Goal: Task Accomplishment & Management: Manage account settings

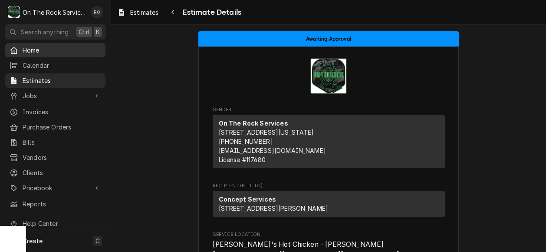
scroll to position [111, 0]
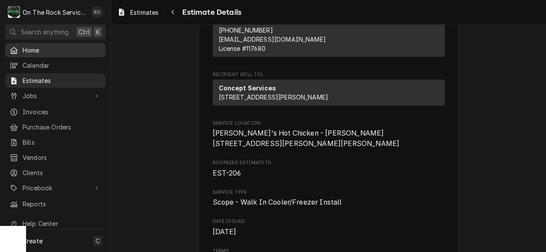
click at [36, 43] on link "Home" at bounding box center [55, 50] width 100 height 14
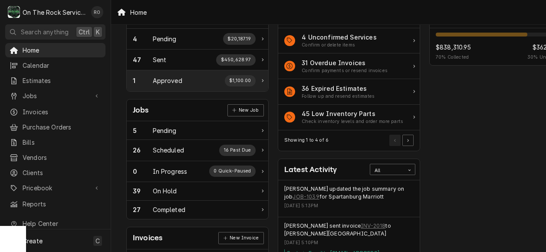
scroll to position [59, 0]
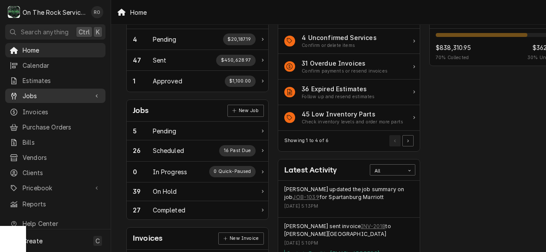
click at [55, 92] on span "Jobs" at bounding box center [56, 95] width 66 height 9
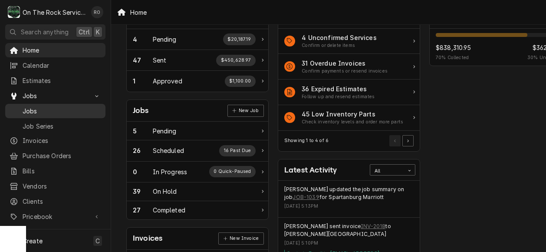
click at [58, 106] on span "Jobs" at bounding box center [62, 110] width 79 height 9
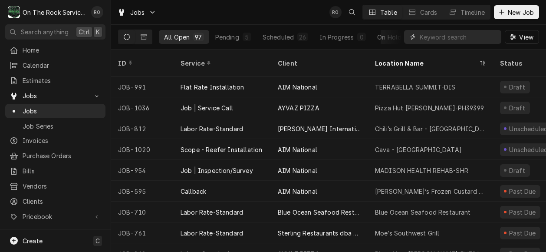
click at [453, 39] on input "Dynamic Content Wrapper" at bounding box center [458, 37] width 77 height 14
type input "spartanburg marriott"
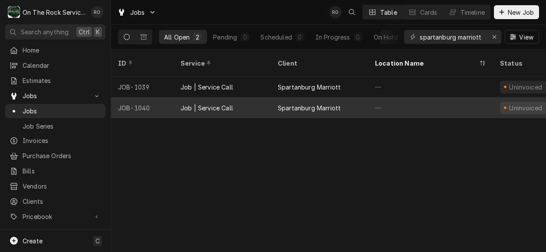
click at [354, 97] on div "Spartanburg Marriott" at bounding box center [319, 107] width 97 height 21
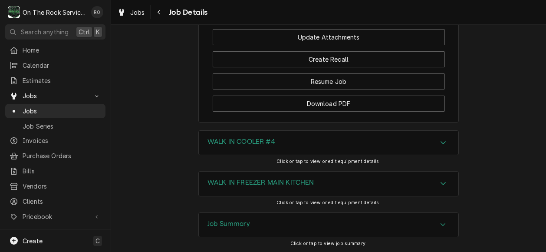
scroll to position [991, 0]
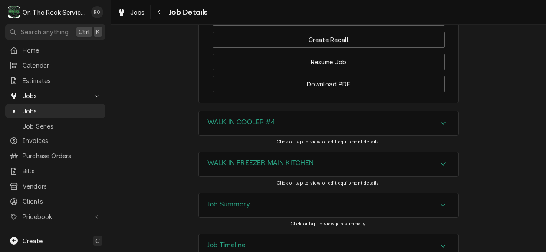
click at [436, 193] on div "Job Summary" at bounding box center [328, 205] width 259 height 24
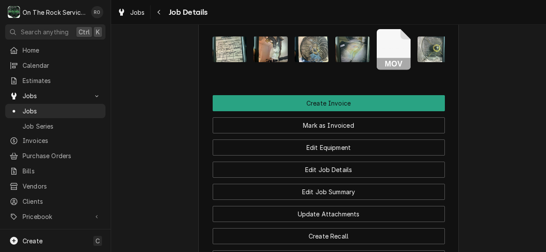
scroll to position [809, 0]
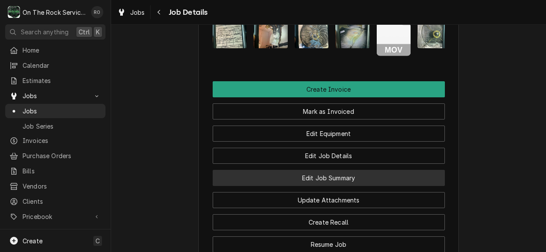
click at [367, 170] on button "Edit Job Summary" at bounding box center [329, 178] width 232 height 16
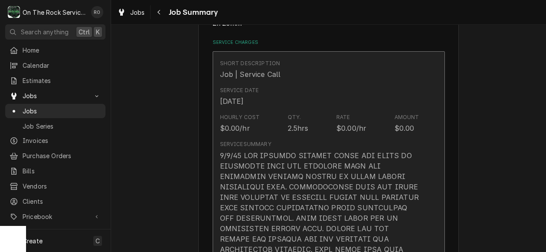
scroll to position [199, 0]
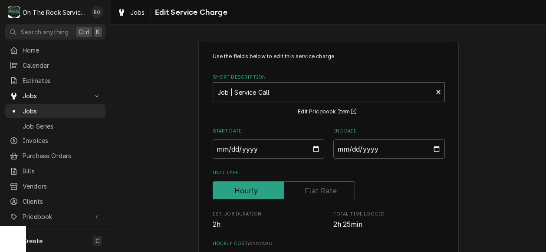
drag, startPoint x: 354, startPoint y: 168, endPoint x: 213, endPoint y: 101, distance: 156.8
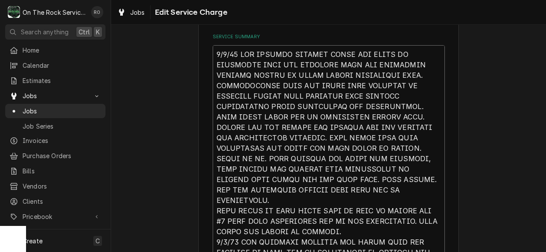
scroll to position [297, 0]
type textarea "x"
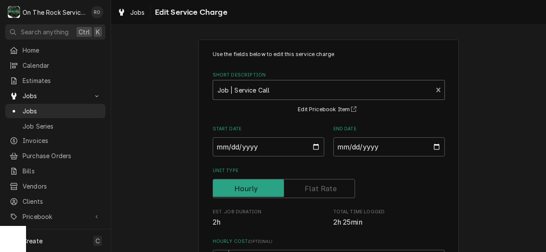
scroll to position [0, 0]
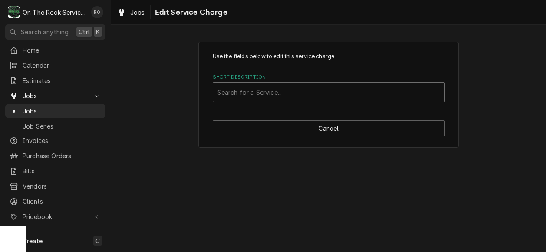
click at [410, 88] on div "Short Description" at bounding box center [328, 92] width 223 height 16
type input "incurred"
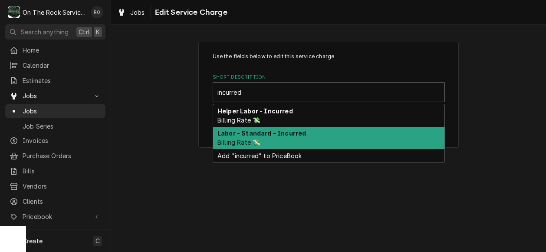
click at [363, 134] on div "Labor - Standard - Incurred Billing Rate 💸" at bounding box center [328, 138] width 231 height 23
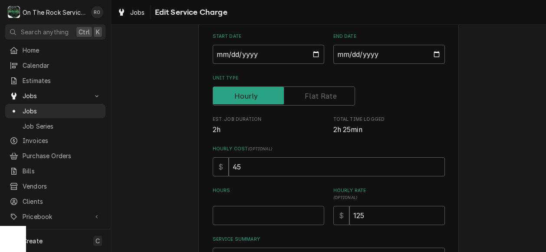
scroll to position [107, 0]
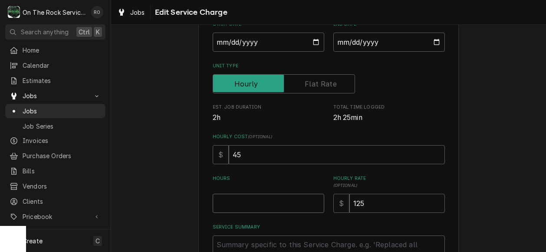
click at [274, 193] on input "Hours" at bounding box center [268, 202] width 111 height 19
type textarea "x"
type input "3"
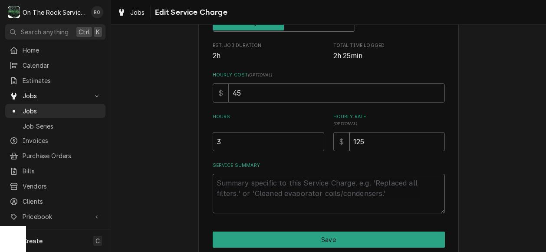
click at [273, 193] on textarea "Service Summary" at bounding box center [329, 193] width 232 height 39
paste textarea "9/3/25 TMB PROVIDE SERVICE PARTS AND LABOR TO DETERMINE THAT PER CUSTOMER UNIT …"
type textarea "x"
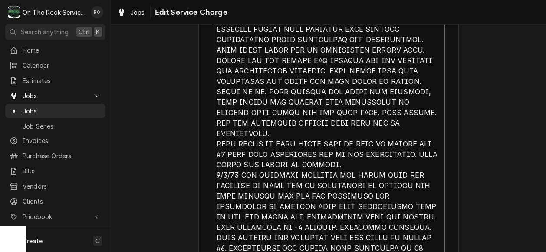
scroll to position [444, 0]
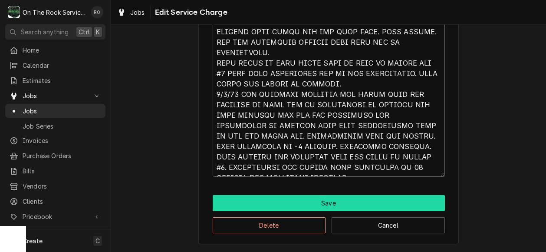
type textarea "9/3/25 TMB PROVIDE SERVICE PARTS AND LABOR TO DETERMINE THAT PER CUSTOMER UNIT …"
click at [322, 205] on button "Save" at bounding box center [329, 203] width 232 height 16
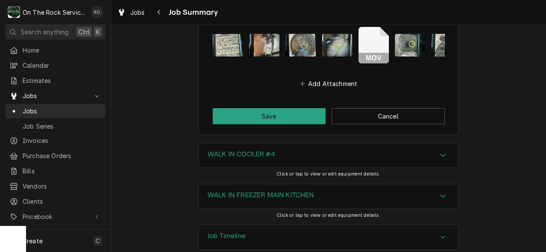
scroll to position [1391, 0]
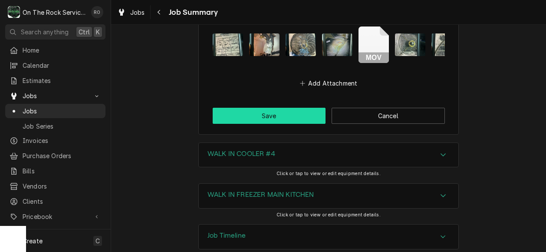
click at [285, 108] on button "Save" at bounding box center [269, 116] width 113 height 16
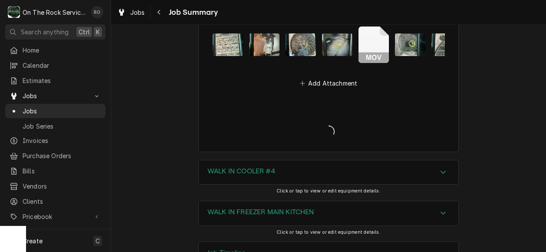
type textarea "x"
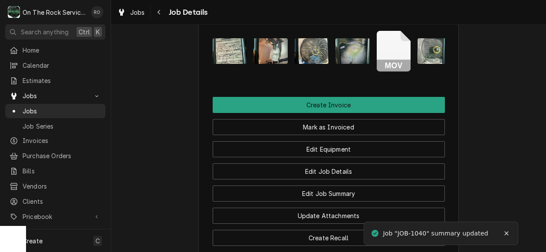
scroll to position [746, 0]
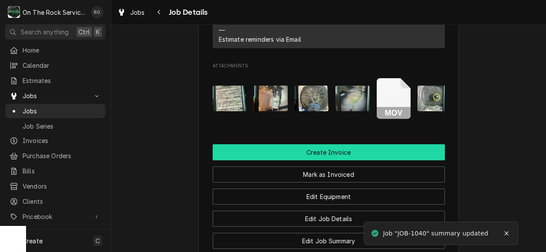
click at [389, 144] on button "Create Invoice" at bounding box center [329, 152] width 232 height 16
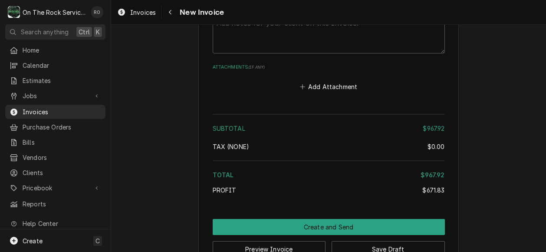
scroll to position [2057, 0]
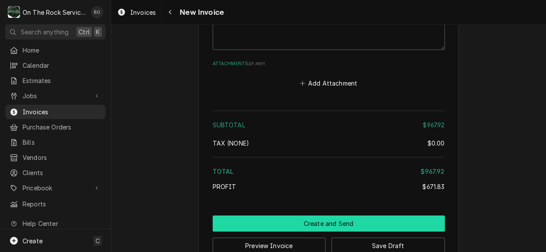
click at [387, 215] on button "Create and Send" at bounding box center [329, 223] width 232 height 16
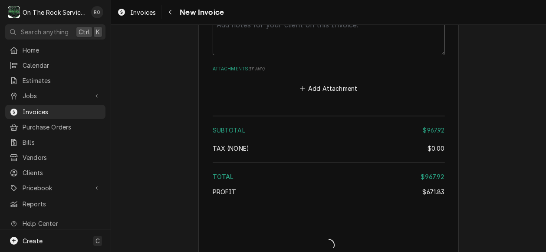
type textarea "x"
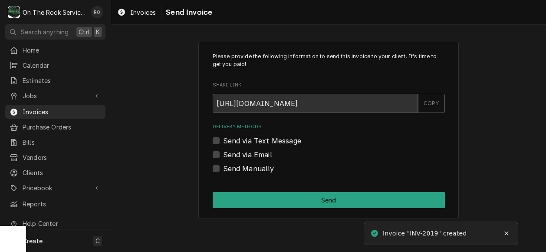
click at [251, 159] on label "Send via Email" at bounding box center [247, 154] width 49 height 10
click at [251, 159] on input "Send via Email" at bounding box center [339, 158] width 232 height 19
checkbox input "true"
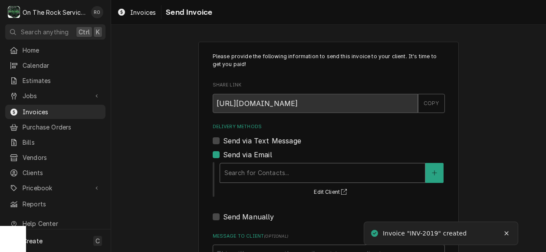
click at [258, 169] on div "Delivery Methods" at bounding box center [322, 173] width 196 height 16
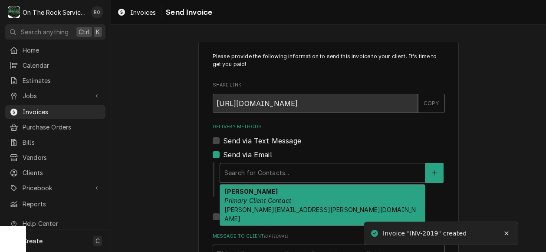
click at [262, 198] on em "Primary Client Contact" at bounding box center [257, 200] width 67 height 7
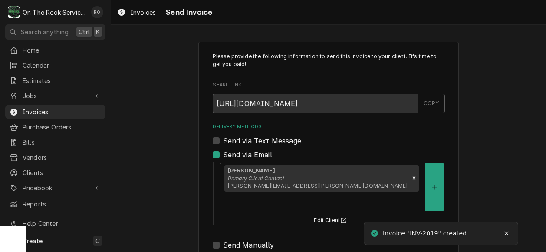
scroll to position [96, 0]
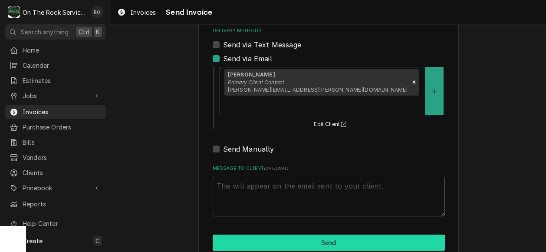
click at [272, 234] on button "Send" at bounding box center [329, 242] width 232 height 16
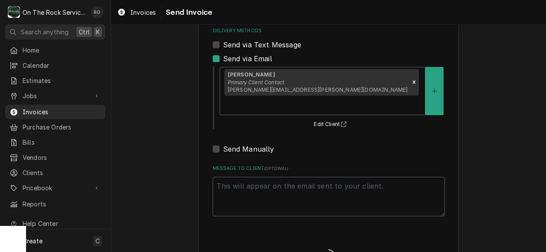
type textarea "x"
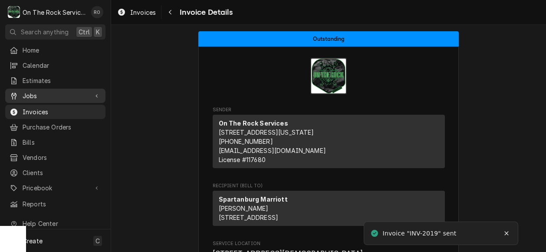
click at [36, 91] on span "Jobs" at bounding box center [56, 95] width 66 height 9
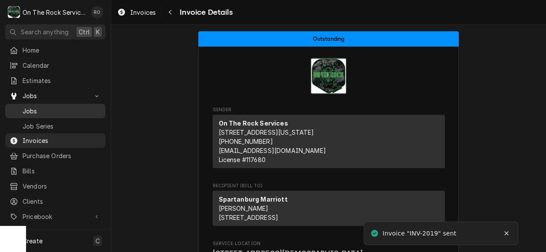
click at [42, 106] on span "Jobs" at bounding box center [62, 110] width 79 height 9
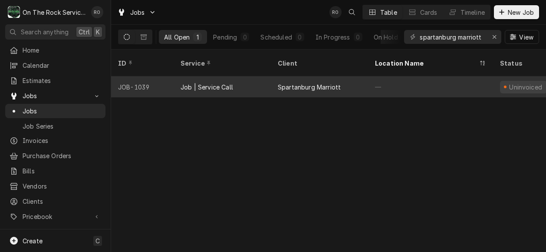
click at [289, 82] on div "Spartanburg Marriott" at bounding box center [309, 86] width 63 height 9
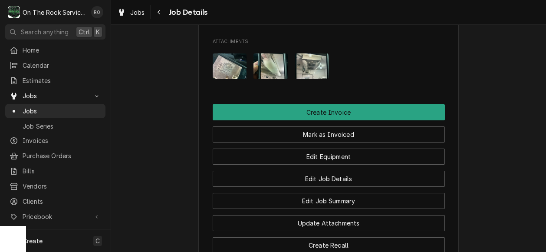
scroll to position [741, 0]
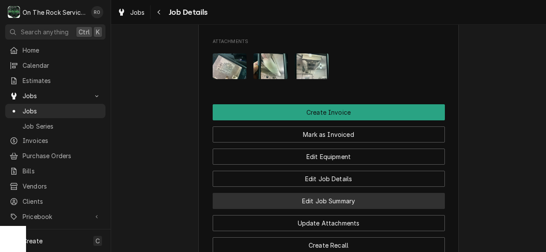
click at [373, 193] on button "Edit Job Summary" at bounding box center [329, 201] width 232 height 16
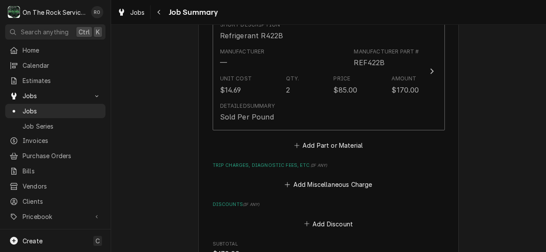
scroll to position [532, 0]
click at [344, 184] on button "Add Miscellaneous Charge" at bounding box center [328, 184] width 90 height 12
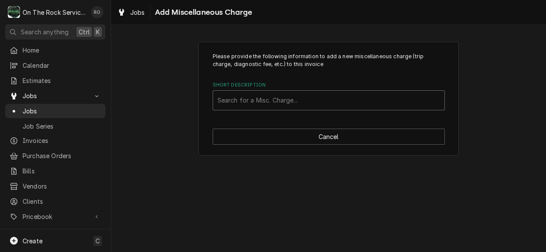
click at [338, 105] on div "Short Description" at bounding box center [328, 100] width 223 height 16
type input "trip"
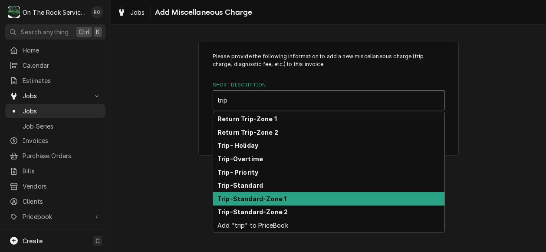
click at [319, 198] on div "Trip-Standard-Zone 1" at bounding box center [328, 198] width 231 height 13
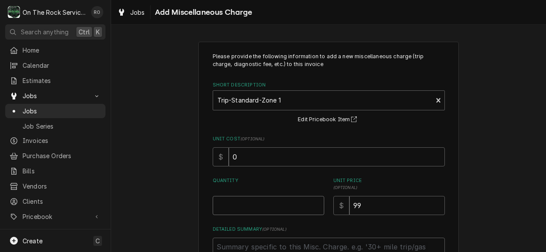
click at [289, 213] on input "Quantity" at bounding box center [268, 205] width 111 height 19
type textarea "x"
type input "2"
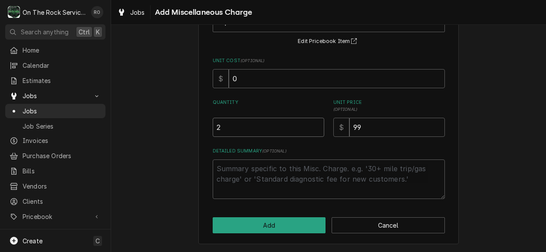
click at [258, 128] on input "2" at bounding box center [268, 127] width 111 height 19
type textarea "x"
type input "1"
type textarea "x"
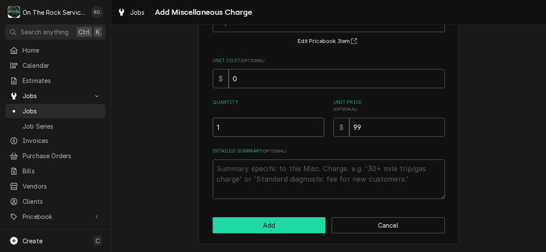
type input "1"
click at [246, 220] on button "Add" at bounding box center [269, 225] width 113 height 16
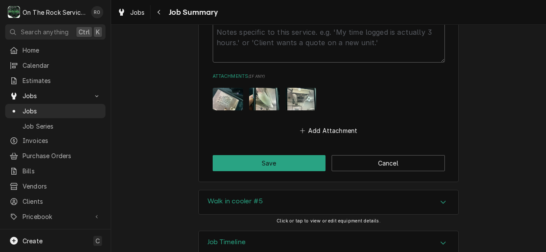
scroll to position [878, 0]
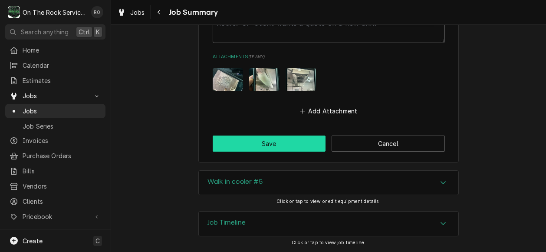
click at [275, 150] on button "Save" at bounding box center [269, 143] width 113 height 16
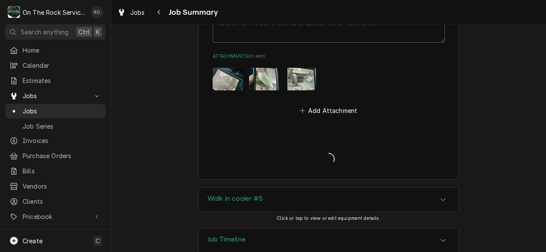
type textarea "x"
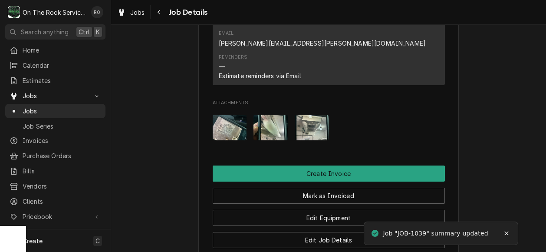
scroll to position [679, 0]
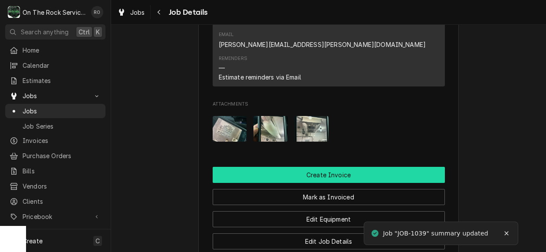
click at [330, 167] on button "Create Invoice" at bounding box center [329, 175] width 232 height 16
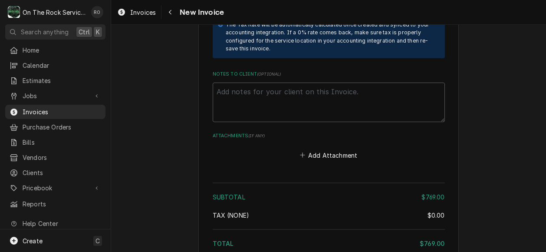
scroll to position [1523, 0]
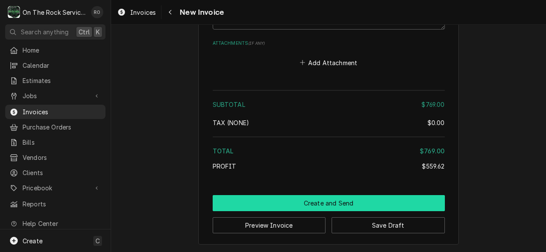
click at [362, 204] on button "Create and Send" at bounding box center [329, 203] width 232 height 16
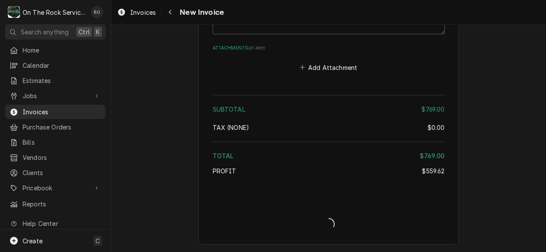
scroll to position [1518, 0]
type textarea "x"
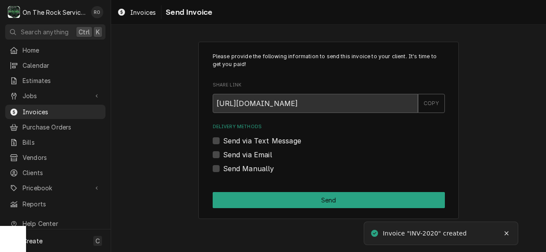
click at [246, 154] on label "Send via Email" at bounding box center [247, 154] width 49 height 10
click at [246, 154] on input "Send via Email" at bounding box center [339, 158] width 232 height 19
checkbox input "true"
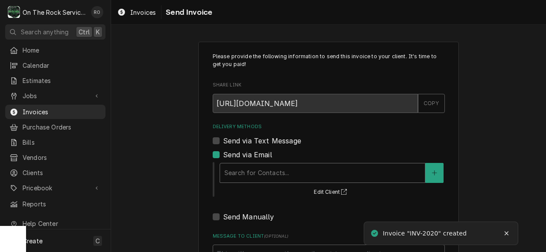
click at [251, 179] on div "Delivery Methods" at bounding box center [322, 173] width 196 height 16
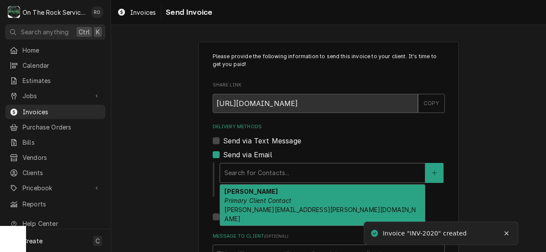
click at [257, 197] on em "Primary Client Contact" at bounding box center [257, 200] width 67 height 7
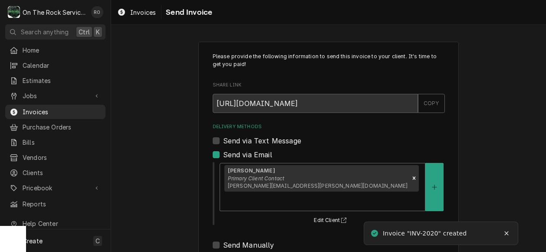
scroll to position [96, 0]
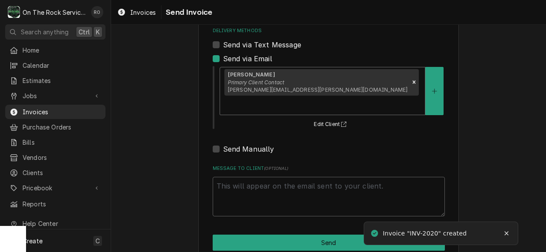
click at [260, 213] on div "Please provide the following information to send this invoice to your client. I…" at bounding box center [328, 104] width 260 height 316
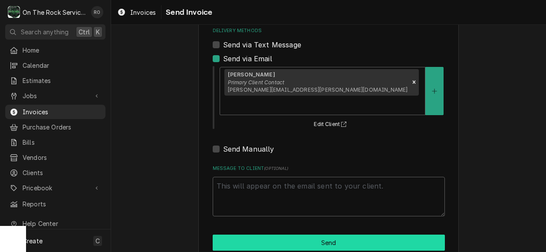
click at [262, 234] on button "Send" at bounding box center [329, 242] width 232 height 16
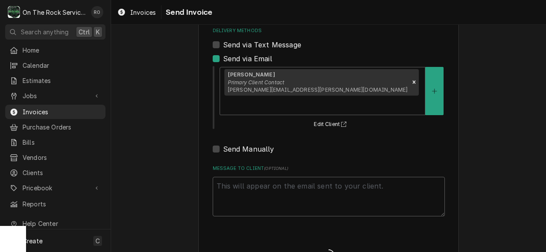
type textarea "x"
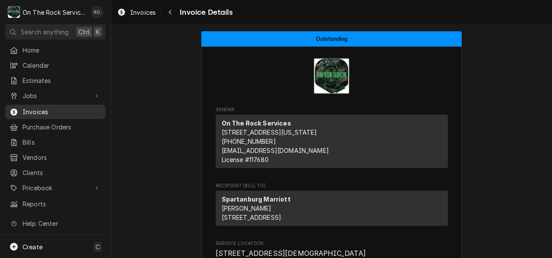
click at [54, 107] on span "Invoices" at bounding box center [62, 111] width 79 height 9
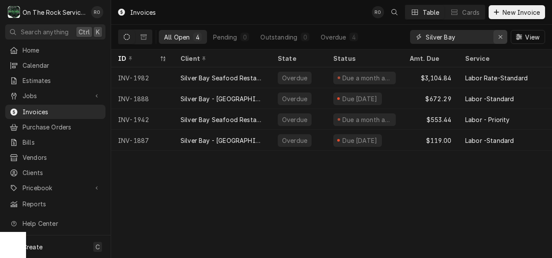
click at [501, 39] on icon "Erase input" at bounding box center [500, 37] width 5 height 6
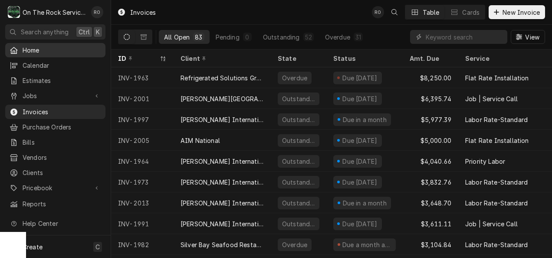
click at [64, 46] on span "Home" at bounding box center [62, 50] width 79 height 9
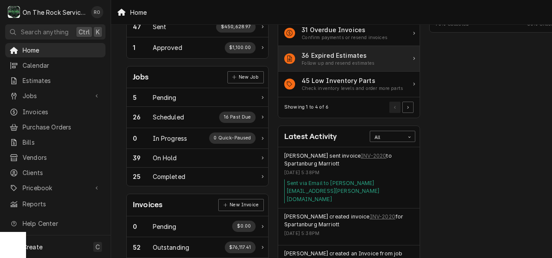
scroll to position [94, 0]
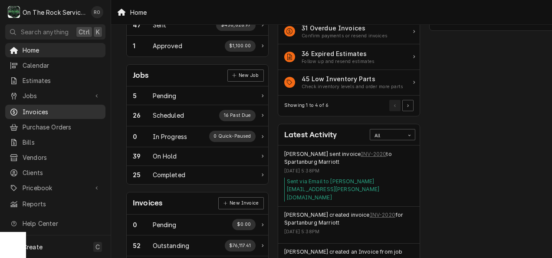
click at [43, 107] on span "Invoices" at bounding box center [62, 111] width 79 height 9
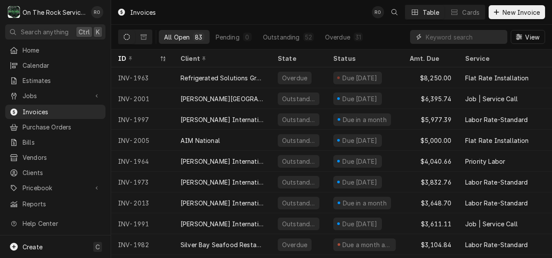
click at [479, 41] on input "Dynamic Content Wrapper" at bounding box center [464, 37] width 77 height 14
type input "greenwood"
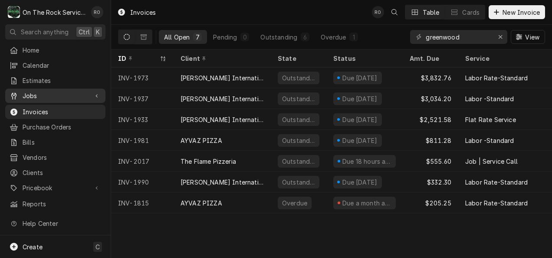
click at [85, 97] on div "Jobs" at bounding box center [55, 95] width 97 height 11
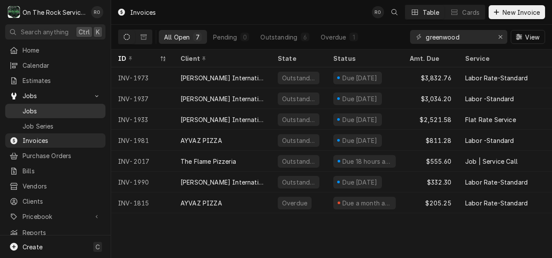
click at [77, 108] on span "Jobs" at bounding box center [62, 110] width 79 height 9
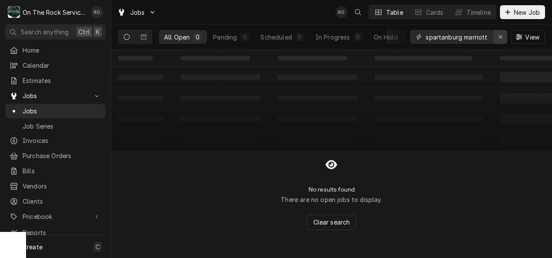
click at [493, 37] on button "Erase input" at bounding box center [500, 37] width 14 height 14
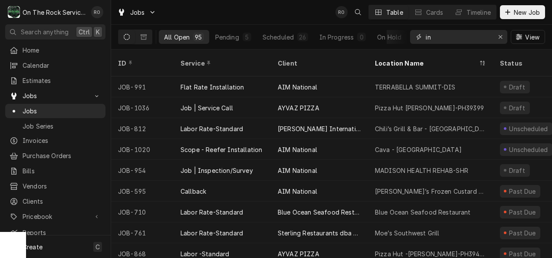
type input "i"
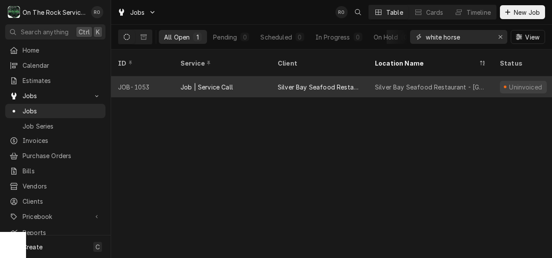
type input "white horse"
click at [409, 82] on div "Silver Bay Seafood Restaurant - White Horse Rd" at bounding box center [430, 86] width 111 height 9
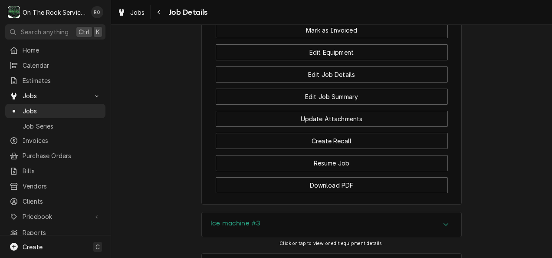
scroll to position [854, 0]
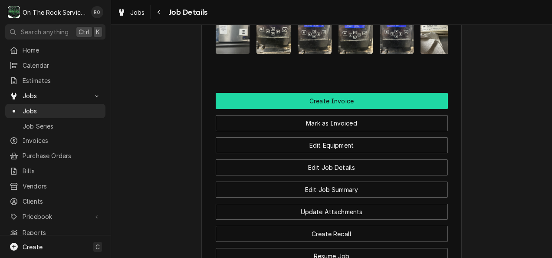
click at [412, 109] on button "Create Invoice" at bounding box center [332, 101] width 232 height 16
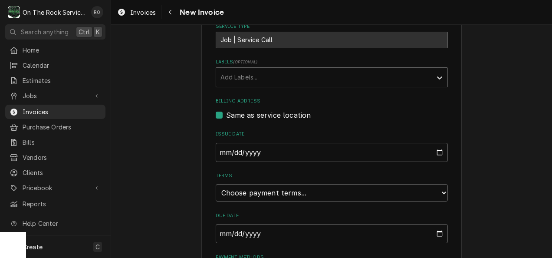
scroll to position [271, 0]
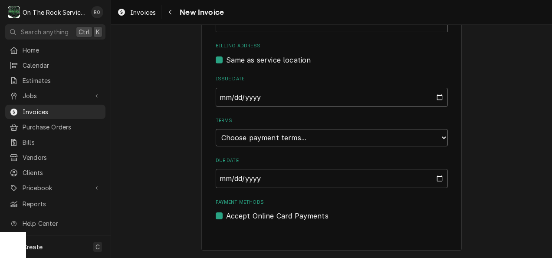
click at [439, 144] on select "Choose payment terms... Same Day Net 7 Net 14 Net 21 Net 30 Net 45 Net 60 Net 90" at bounding box center [332, 137] width 232 height 17
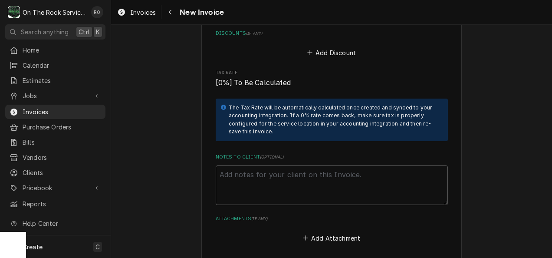
scroll to position [1427, 0]
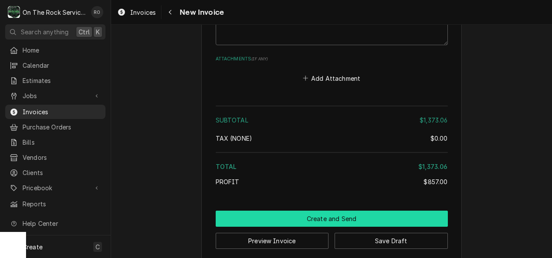
click at [336, 210] on button "Create and Send" at bounding box center [332, 218] width 232 height 16
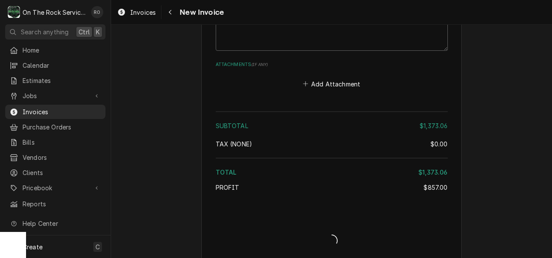
type textarea "x"
drag, startPoint x: 512, startPoint y: 202, endPoint x: 521, endPoint y: 205, distance: 9.2
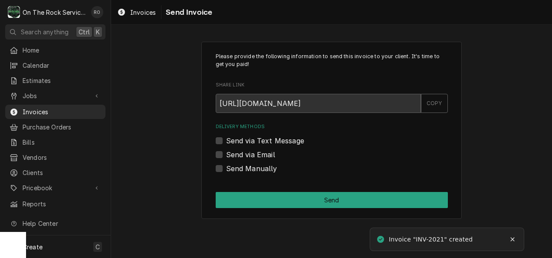
click at [243, 157] on label "Send via Email" at bounding box center [250, 154] width 49 height 10
click at [243, 157] on input "Send via Email" at bounding box center [342, 158] width 232 height 19
checkbox input "true"
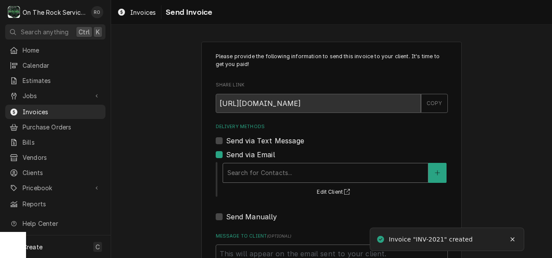
click at [245, 164] on div "Search for Contacts..." at bounding box center [325, 172] width 205 height 19
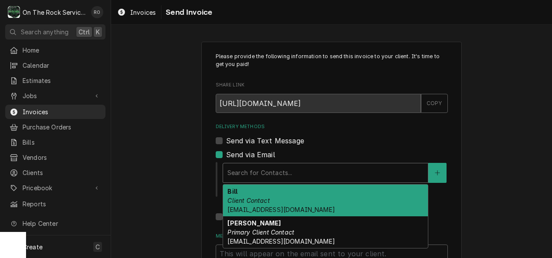
click at [252, 191] on div "Bill Client Contact BILLSIALMAS@GMAIL.COM" at bounding box center [325, 200] width 205 height 32
click at [252, 182] on div "Search for Contacts..." at bounding box center [325, 172] width 205 height 19
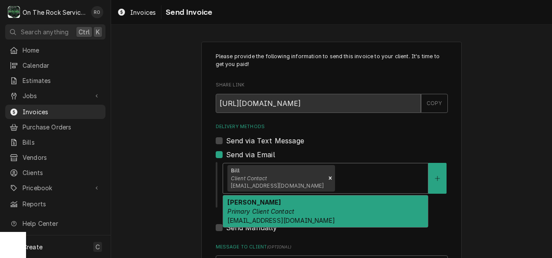
click at [356, 133] on div "Delivery Methods Send via Text Message Send via Email option [object Object], s…" at bounding box center [332, 177] width 232 height 109
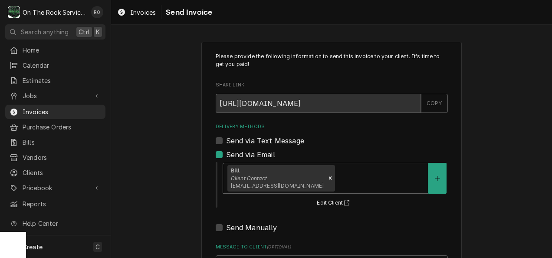
scroll to position [90, 0]
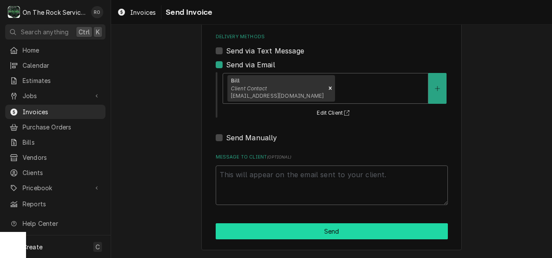
click at [350, 226] on button "Send" at bounding box center [332, 231] width 232 height 16
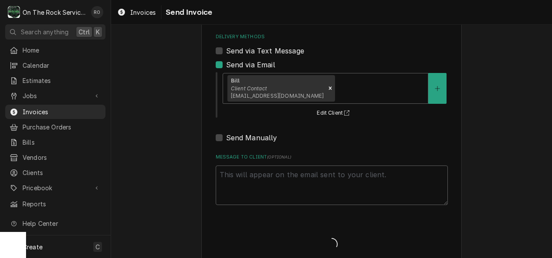
type textarea "x"
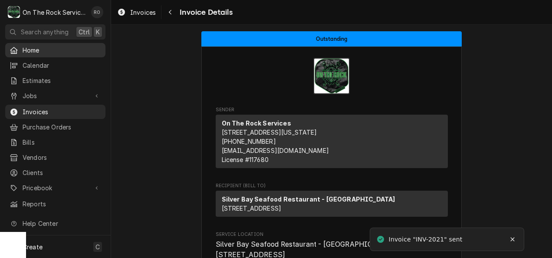
click at [53, 52] on span "Home" at bounding box center [62, 50] width 79 height 9
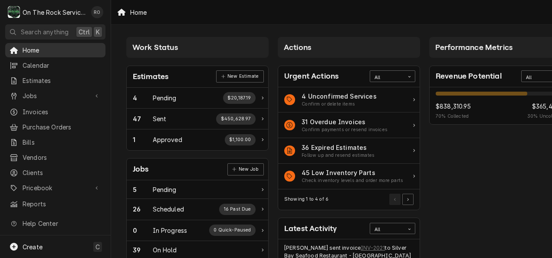
click at [69, 47] on span "Home" at bounding box center [62, 50] width 79 height 9
click at [55, 95] on span "Jobs" at bounding box center [56, 95] width 66 height 9
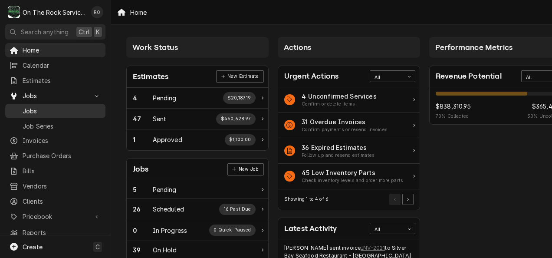
click at [56, 106] on span "Jobs" at bounding box center [62, 110] width 79 height 9
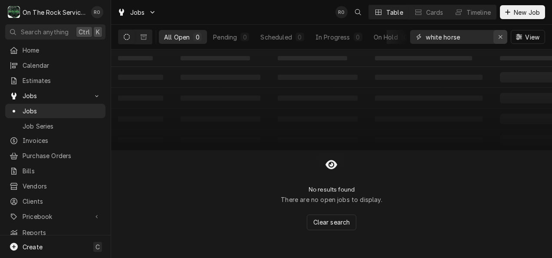
click at [502, 37] on icon "Erase input" at bounding box center [500, 37] width 5 height 6
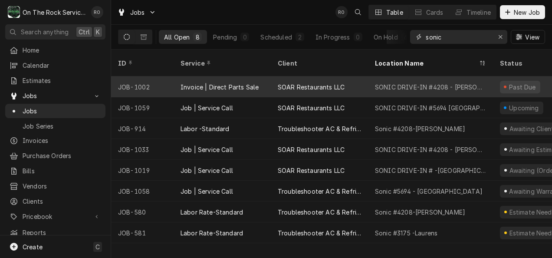
type input "sonic"
click at [436, 82] on div "SONIC DRIVE-IN #4208 - [PERSON_NAME]" at bounding box center [430, 86] width 111 height 9
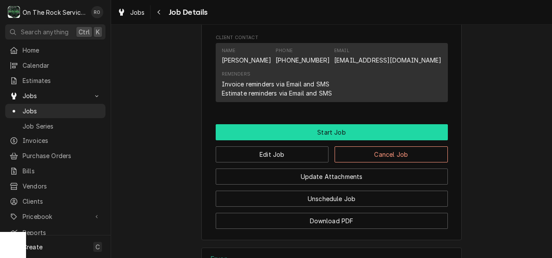
scroll to position [757, 0]
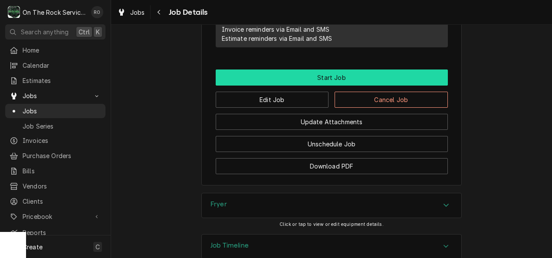
click at [335, 83] on button "Start Job" at bounding box center [332, 77] width 232 height 16
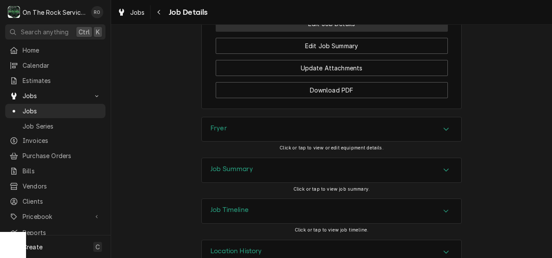
scroll to position [1046, 0]
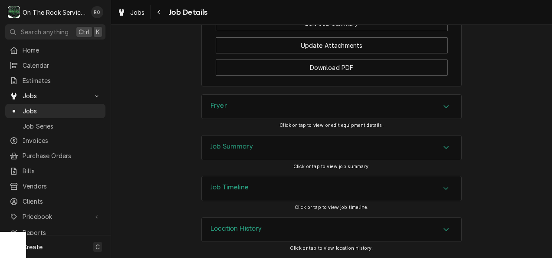
click at [420, 145] on div "Job Summary" at bounding box center [331, 147] width 259 height 24
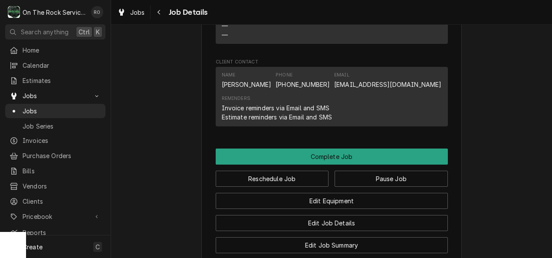
scroll to position [810, 0]
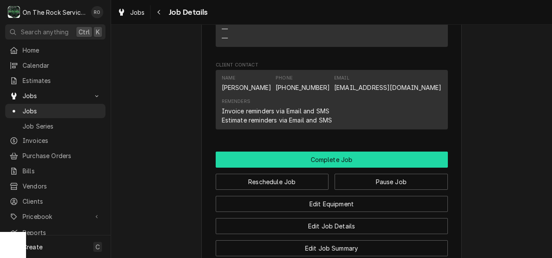
click at [386, 164] on button "Complete Job" at bounding box center [332, 159] width 232 height 16
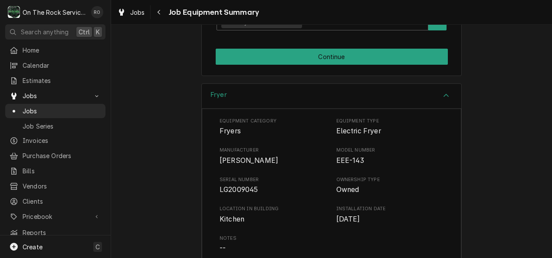
scroll to position [208, 0]
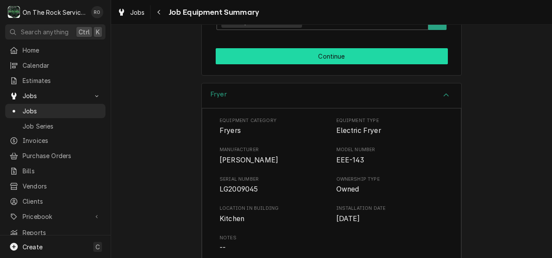
click at [362, 57] on button "Continue" at bounding box center [332, 56] width 232 height 16
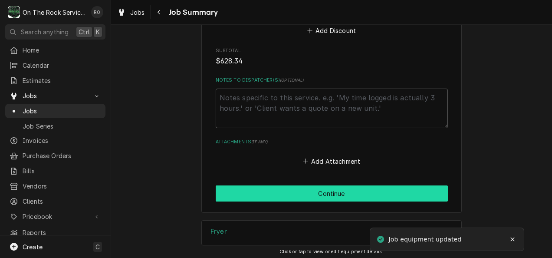
scroll to position [757, 0]
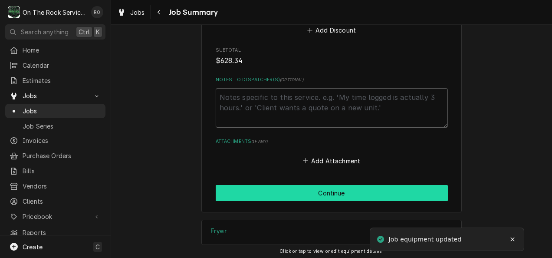
click at [333, 185] on button "Continue" at bounding box center [332, 193] width 232 height 16
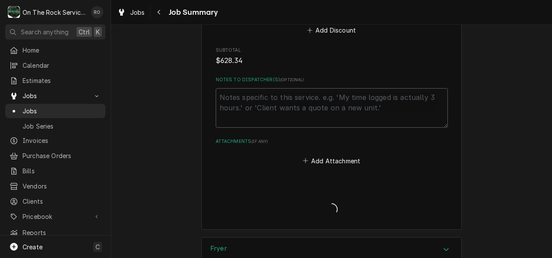
type textarea "x"
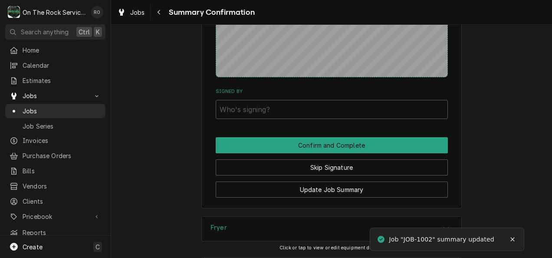
scroll to position [695, 0]
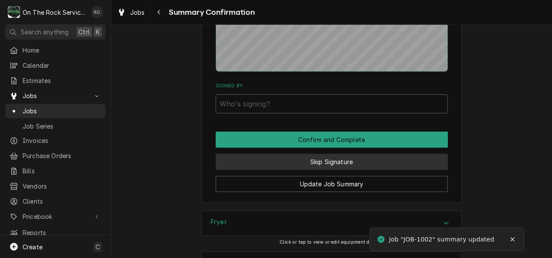
click at [414, 164] on button "Skip Signature" at bounding box center [332, 162] width 232 height 16
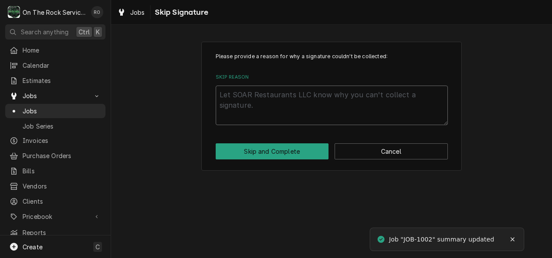
click at [358, 113] on textarea "Skip Reason" at bounding box center [332, 104] width 232 height 39
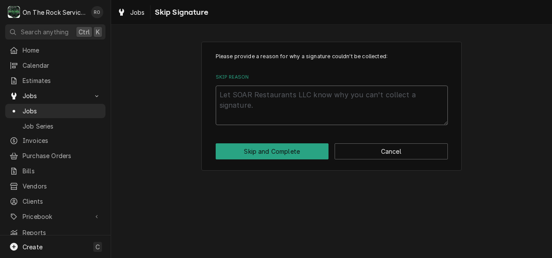
type textarea "x"
type textarea "n"
type textarea "x"
type textarea "no"
type textarea "x"
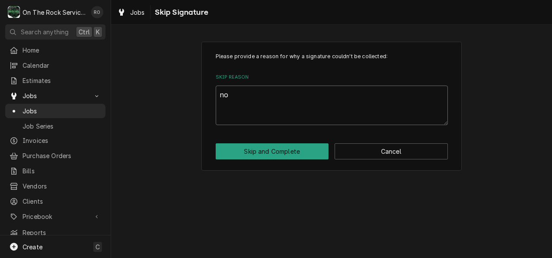
type textarea "not"
type textarea "x"
type textarea "not"
type textarea "x"
type textarea "not o"
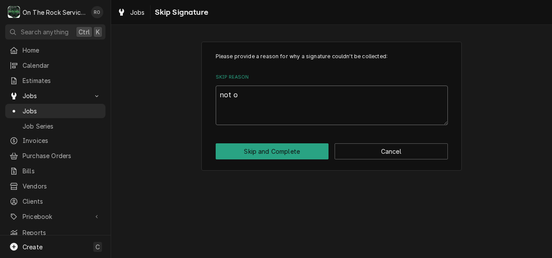
type textarea "x"
type textarea "not on"
type textarea "x"
type textarea "not on"
type textarea "x"
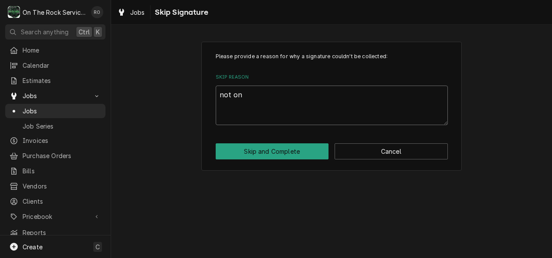
type textarea "not on s"
type textarea "x"
type textarea "not on si"
type textarea "x"
type textarea "not on sit"
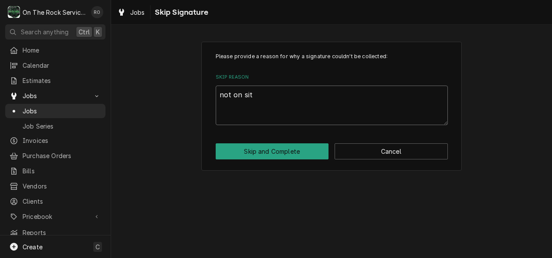
type textarea "x"
type textarea "not on sit"
type textarea "x"
type textarea "not on sit a"
type textarea "x"
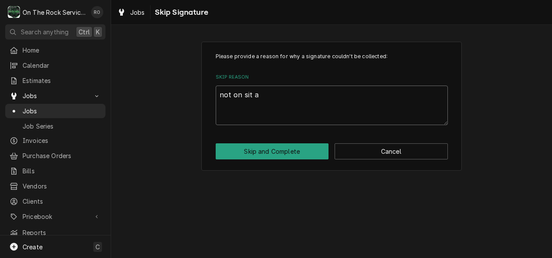
type textarea "not on sit at"
type textarea "x"
type textarea "not on sit at"
type textarea "x"
type textarea "not on sit at"
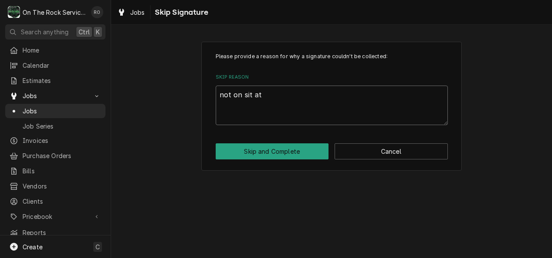
type textarea "x"
type textarea "not on sit a"
type textarea "x"
type textarea "not on sit"
type textarea "x"
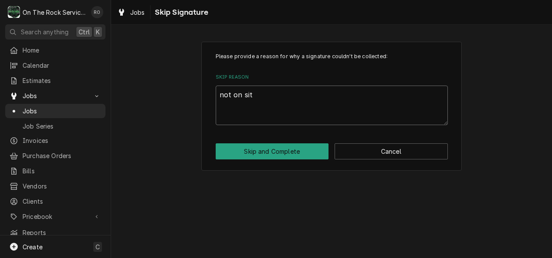
type textarea "not on sit"
type textarea "x"
type textarea "not on site"
type textarea "x"
type textarea "not on site"
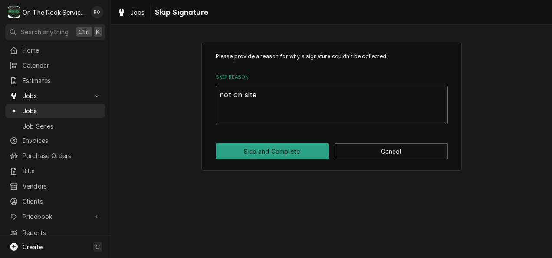
type textarea "x"
type textarea "not on site a"
type textarea "x"
type textarea "not on site at"
type textarea "x"
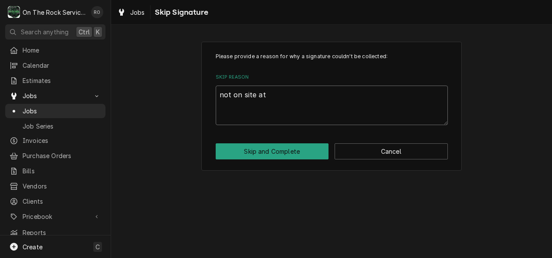
type textarea "not on site at"
type textarea "x"
type textarea "not on site at t"
type textarea "x"
type textarea "not on site at ti"
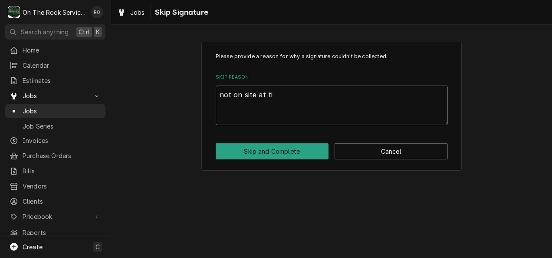
type textarea "x"
type textarea "not on site at tim"
type textarea "x"
type textarea "not on site at time"
type textarea "x"
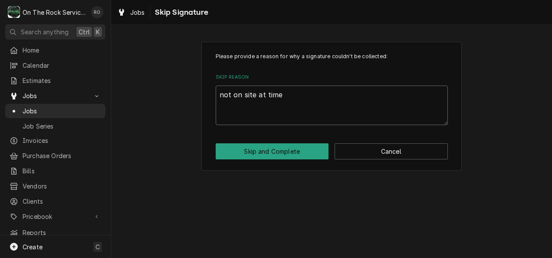
type textarea "not on site at time"
type textarea "x"
type textarea "not on site at time o"
type textarea "x"
type textarea "not on site at time of"
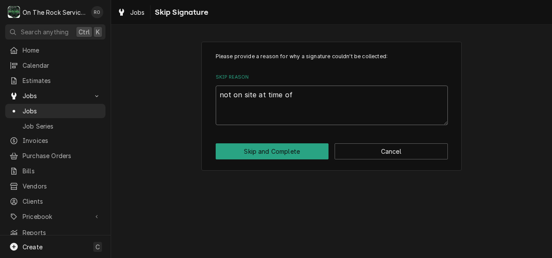
type textarea "x"
type textarea "not on site at time of c"
type textarea "x"
type textarea "not on site at time of cl"
type textarea "x"
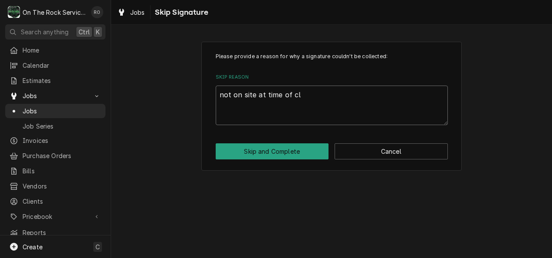
type textarea "not on site at time of clo"
type textarea "x"
type textarea "not on site at time of clos"
type textarea "x"
type textarea "not on site at time of closi"
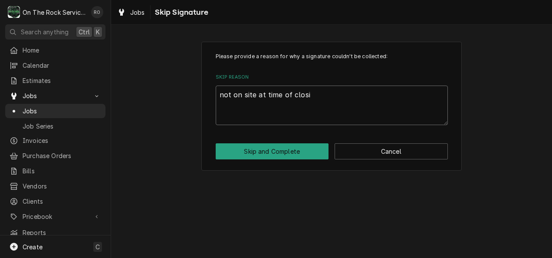
type textarea "x"
type textarea "not on site at time of closin"
type textarea "x"
type textarea "not on site at time of closing"
type textarea "x"
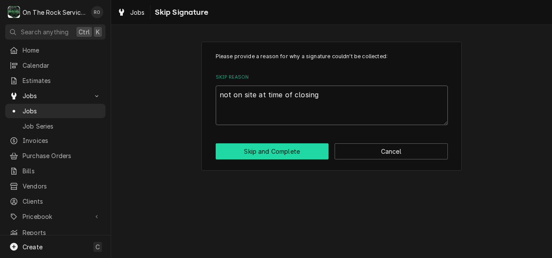
type textarea "not on site at time of closing"
click at [304, 148] on button "Skip and Complete" at bounding box center [272, 151] width 113 height 16
type textarea "x"
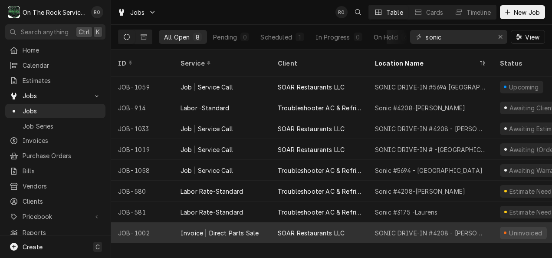
click at [449, 226] on div "SONIC DRIVE-IN #4208 - Greer" at bounding box center [430, 232] width 125 height 21
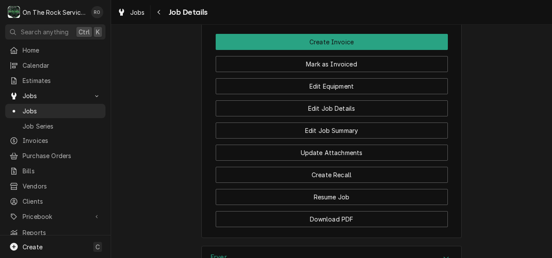
scroll to position [829, 0]
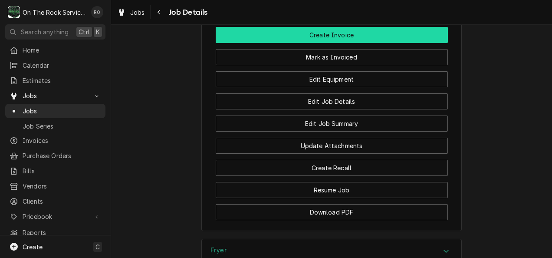
click at [374, 43] on button "Create Invoice" at bounding box center [332, 35] width 232 height 16
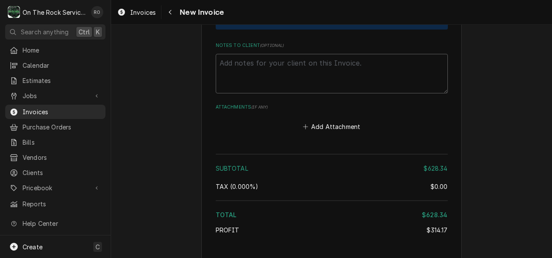
scroll to position [1444, 0]
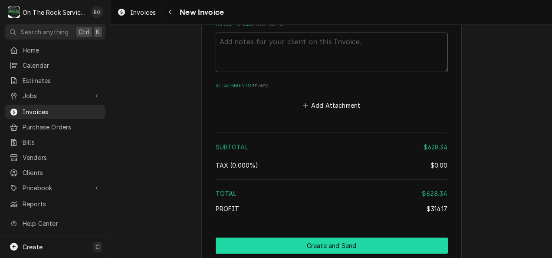
click at [377, 237] on button "Create and Send" at bounding box center [332, 245] width 232 height 16
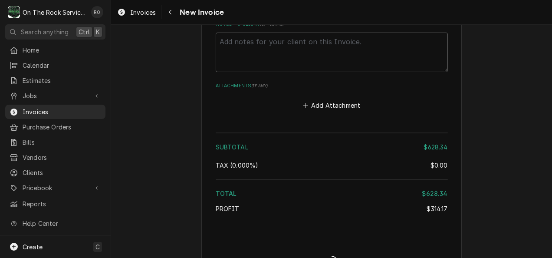
scroll to position [1439, 0]
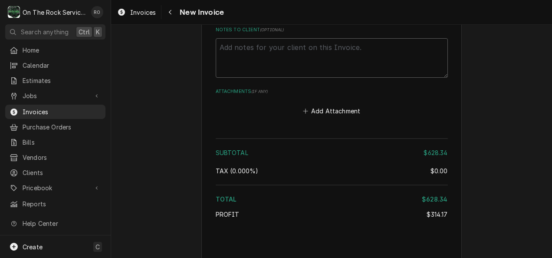
type textarea "x"
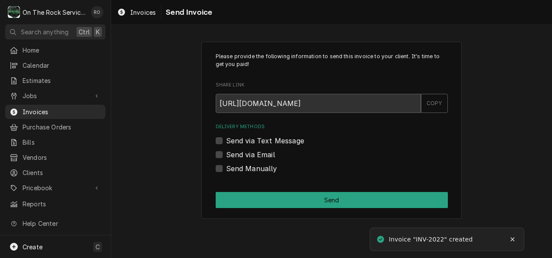
click at [241, 152] on label "Send via Email" at bounding box center [250, 154] width 49 height 10
click at [241, 152] on input "Send via Email" at bounding box center [342, 158] width 232 height 19
checkbox input "true"
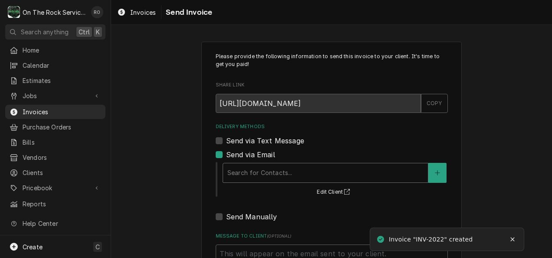
click at [262, 168] on div "Delivery Methods" at bounding box center [325, 173] width 196 height 16
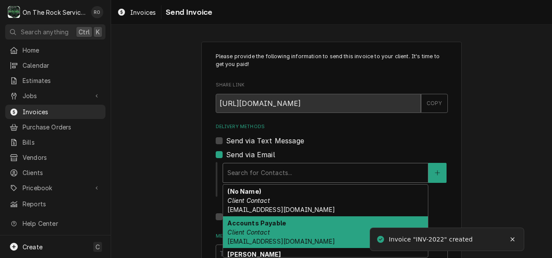
click at [273, 221] on strong "Accounts Payable" at bounding box center [256, 222] width 59 height 7
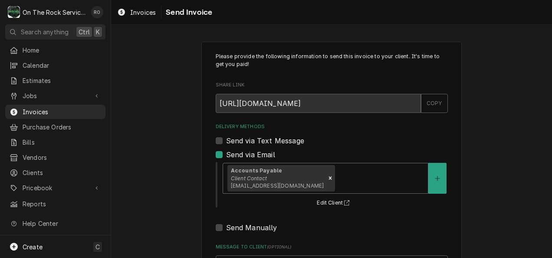
scroll to position [90, 0]
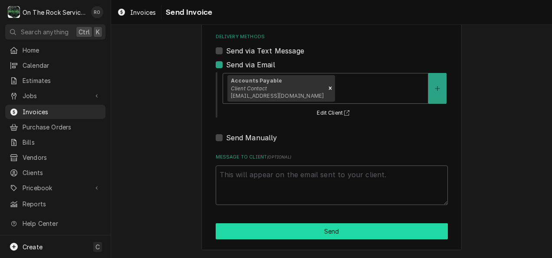
click at [275, 230] on button "Send" at bounding box center [332, 231] width 232 height 16
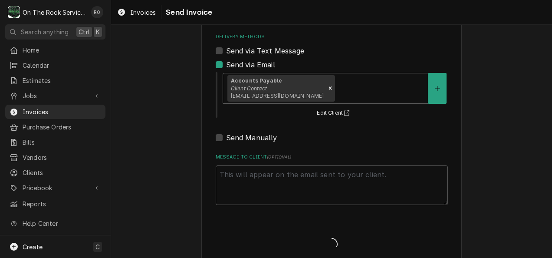
type textarea "x"
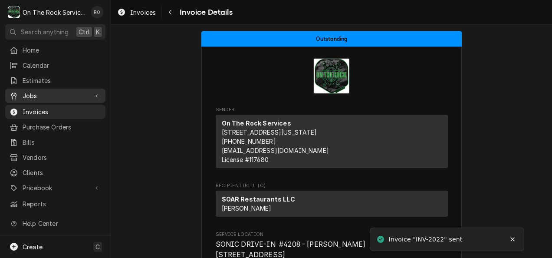
click at [28, 94] on span "Jobs" at bounding box center [56, 95] width 66 height 9
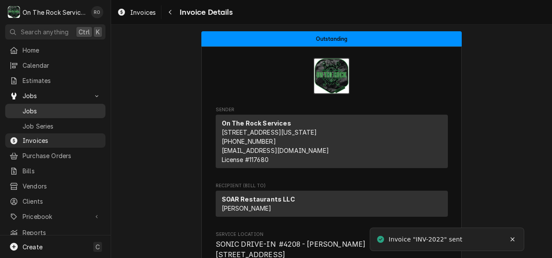
click at [36, 106] on span "Jobs" at bounding box center [62, 110] width 79 height 9
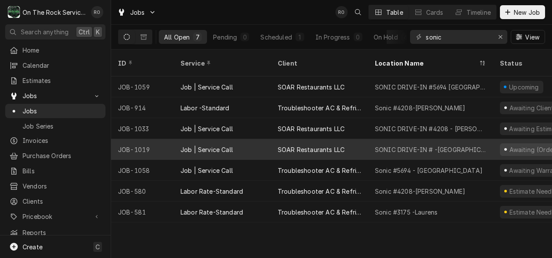
click at [462, 145] on div "SONIC DRIVE-IN # -Greenwood" at bounding box center [430, 149] width 111 height 9
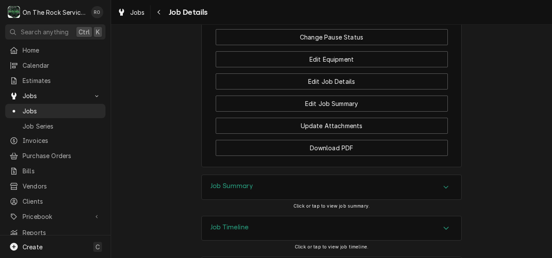
scroll to position [1028, 0]
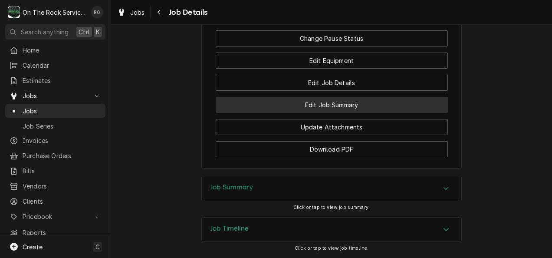
click at [391, 113] on button "Edit Job Summary" at bounding box center [332, 105] width 232 height 16
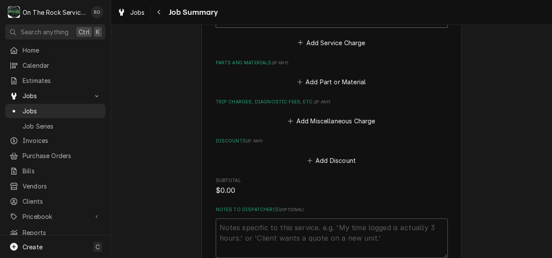
scroll to position [509, 0]
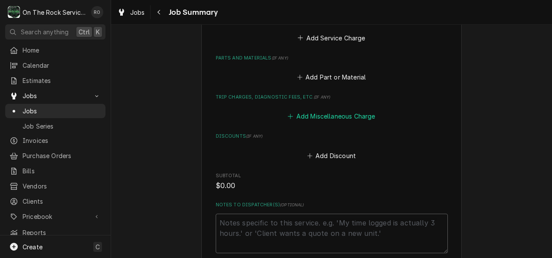
click at [352, 110] on button "Add Miscellaneous Charge" at bounding box center [331, 116] width 90 height 12
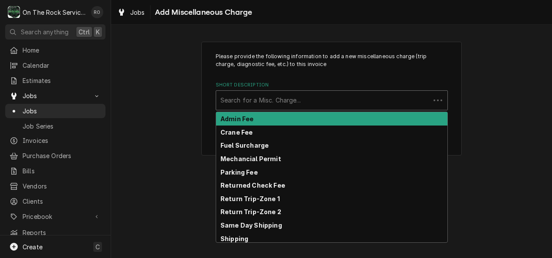
click at [352, 105] on div "Short Description" at bounding box center [322, 100] width 205 height 16
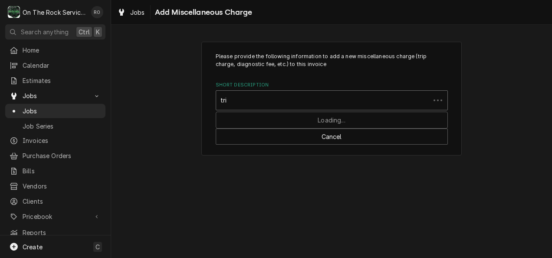
type input "trip"
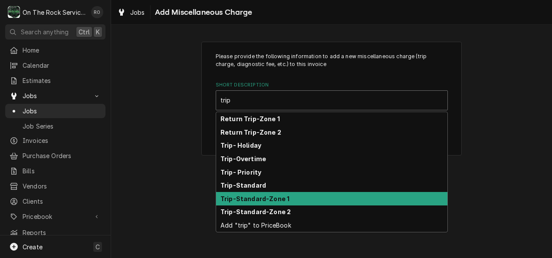
click at [344, 200] on div "Trip-Standard-Zone 1" at bounding box center [331, 198] width 231 height 13
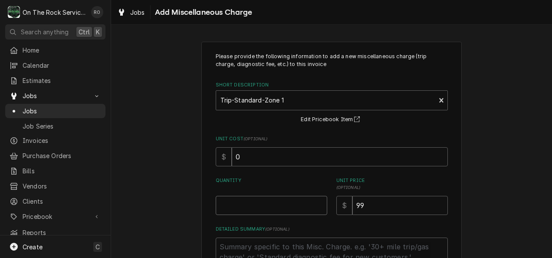
click at [289, 208] on input "Quantity" at bounding box center [271, 205] width 111 height 19
type textarea "x"
type input "1"
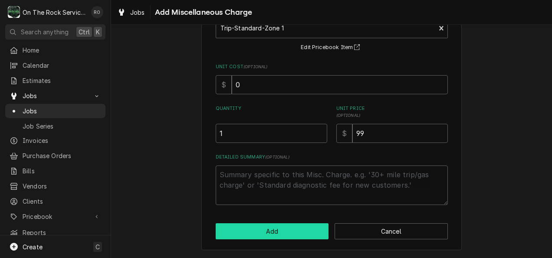
click at [290, 234] on button "Add" at bounding box center [272, 231] width 113 height 16
type textarea "x"
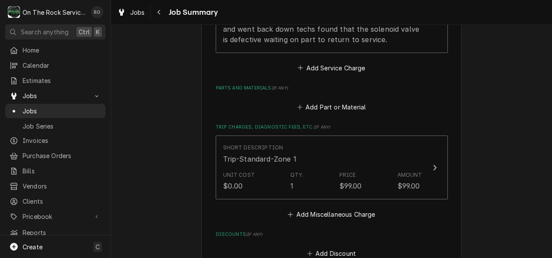
scroll to position [478, 0]
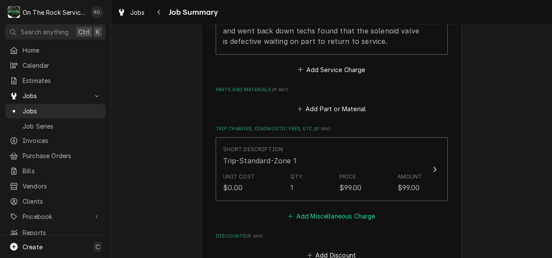
click at [317, 210] on button "Add Miscellaneous Charge" at bounding box center [331, 216] width 90 height 12
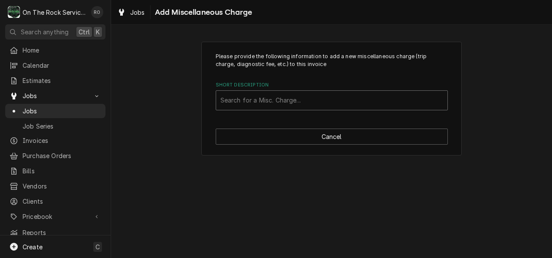
click at [339, 102] on div "Short Description" at bounding box center [331, 100] width 223 height 16
type input "return"
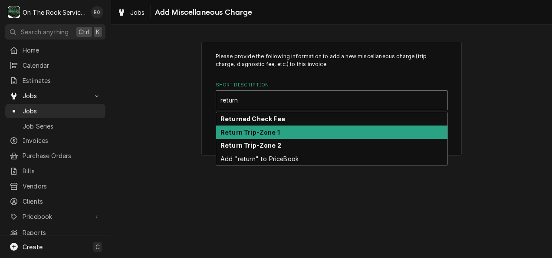
click at [340, 130] on div "Return Trip-Zone 1" at bounding box center [331, 131] width 231 height 13
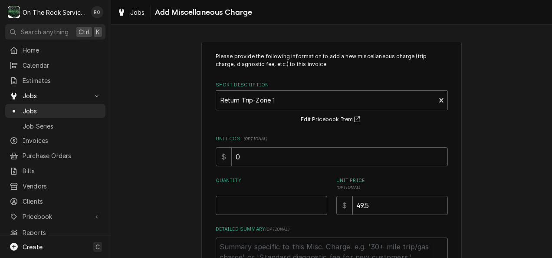
click at [299, 198] on input "Quantity" at bounding box center [271, 205] width 111 height 19
type textarea "x"
type input "1"
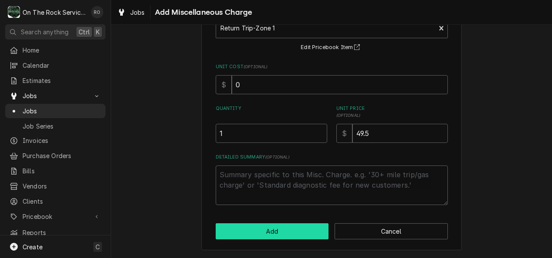
click at [294, 235] on button "Add" at bounding box center [272, 231] width 113 height 16
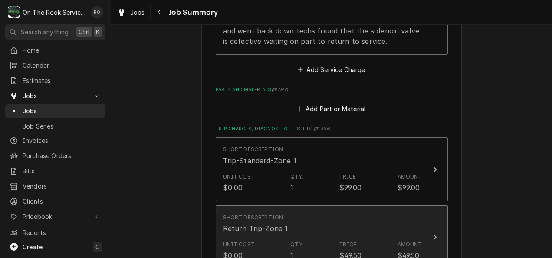
click at [294, 240] on div "Qty." at bounding box center [296, 244] width 13 height 8
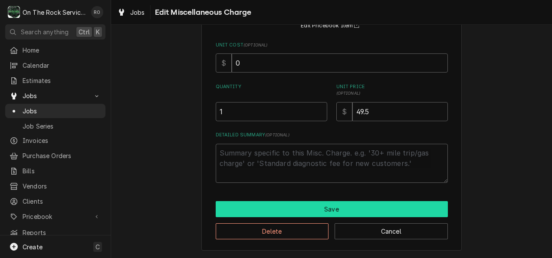
click at [306, 206] on button "Save" at bounding box center [332, 209] width 232 height 16
type textarea "x"
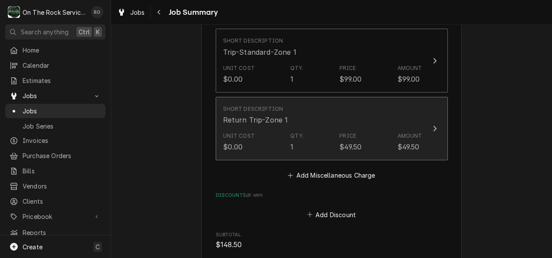
scroll to position [587, 0]
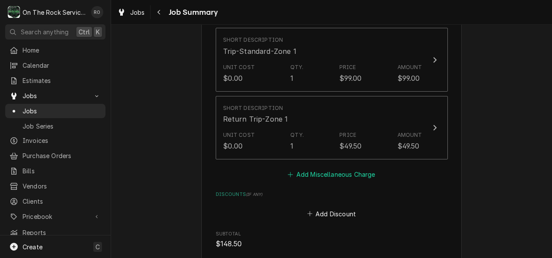
click at [330, 169] on button "Add Miscellaneous Charge" at bounding box center [331, 174] width 90 height 12
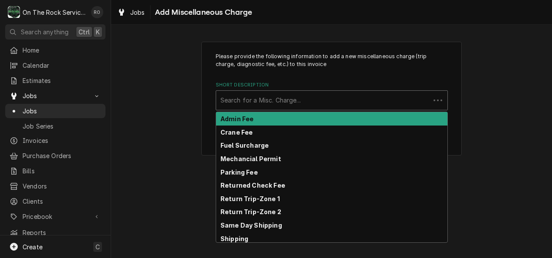
click at [327, 104] on div "Short Description" at bounding box center [322, 100] width 205 height 16
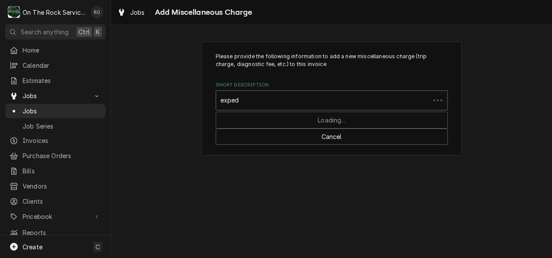
type input "expedi"
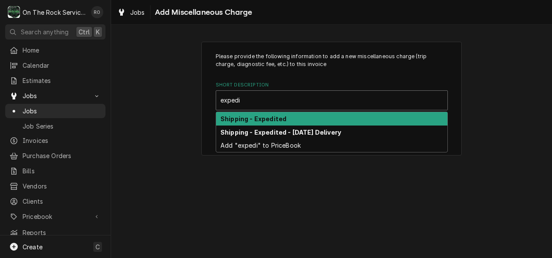
click at [328, 115] on div "Shipping - Expedited" at bounding box center [331, 118] width 231 height 13
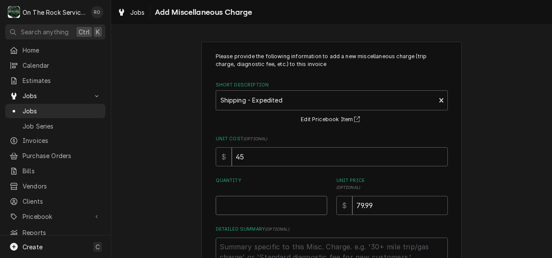
click at [285, 197] on input "Quantity" at bounding box center [271, 205] width 111 height 19
type textarea "x"
type input "1"
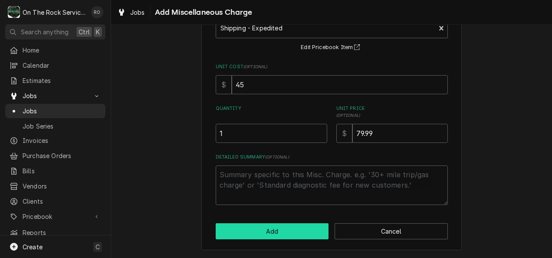
click at [285, 236] on button "Add" at bounding box center [272, 231] width 113 height 16
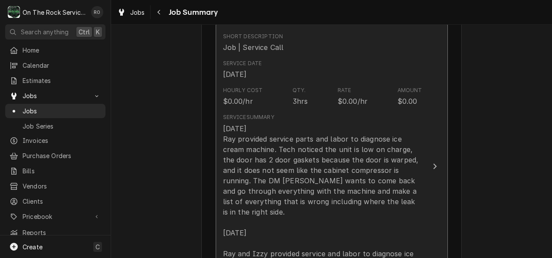
click at [297, 160] on div "8-26-2025 Ray provided service parts and labor to diagnose ice cream machine. T…" at bounding box center [322, 211] width 199 height 177
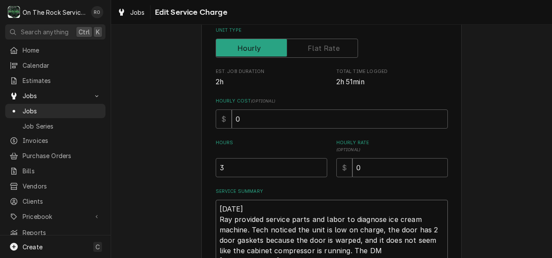
scroll to position [135, 0]
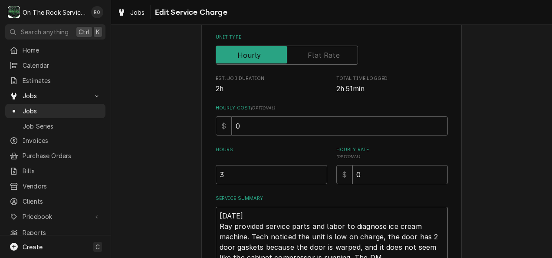
drag, startPoint x: 278, startPoint y: 178, endPoint x: 202, endPoint y: 210, distance: 82.3
click at [202, 210] on div "Use the fields below to edit this service charge Short Description Job | Servic…" at bounding box center [331, 177] width 260 height 543
type textarea "x"
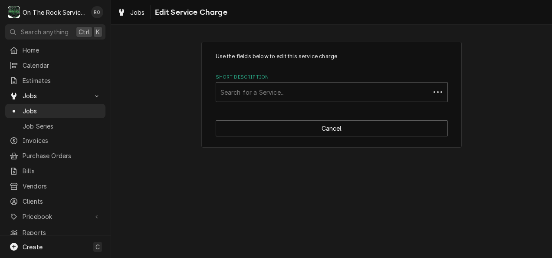
scroll to position [0, 0]
click at [407, 91] on div "Short Description" at bounding box center [331, 92] width 223 height 16
type input "incurred"
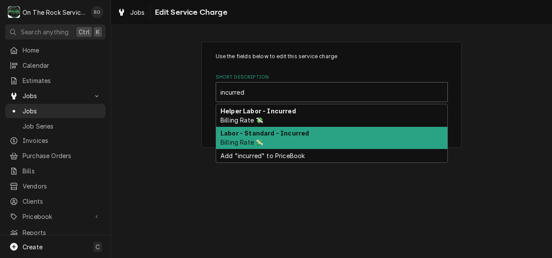
click at [385, 134] on div "Labor - Standard - Incurred Billing Rate 💸" at bounding box center [331, 138] width 231 height 23
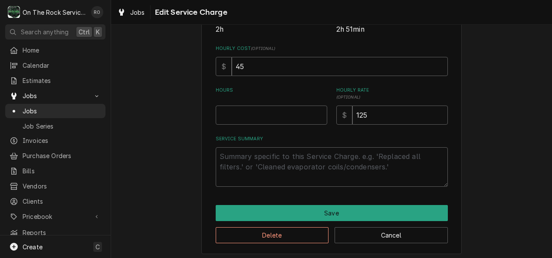
scroll to position [199, 0]
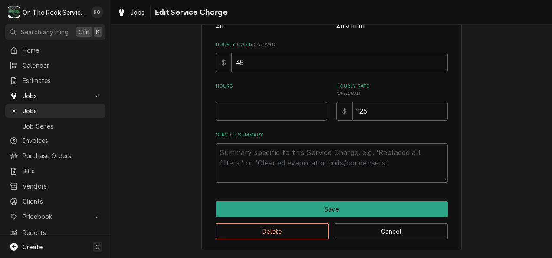
click at [292, 122] on div "Use the fields below to edit this service charge Short Description Labor - Stan…" at bounding box center [332, 18] width 232 height 329
click at [293, 111] on input "Hours" at bounding box center [271, 111] width 111 height 19
type textarea "x"
type input "3"
click at [286, 164] on textarea "Service Summary" at bounding box center [332, 162] width 232 height 39
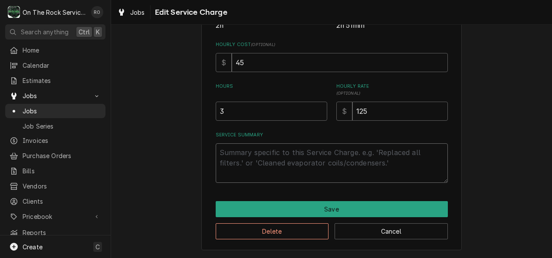
paste textarea "8-26-2025 Ray provided service parts and labor to diagnose ice cream machine. T…"
type textarea "x"
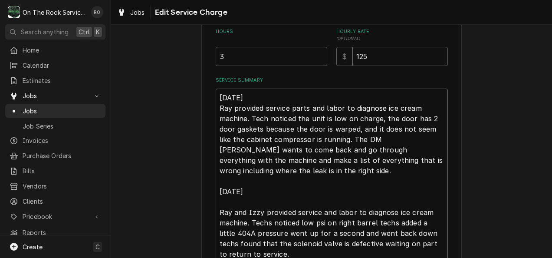
scroll to position [334, 0]
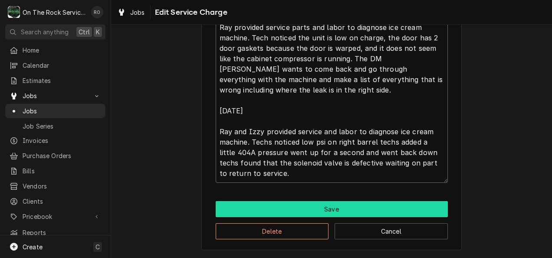
type textarea "8-26-2025 Ray provided service parts and labor to diagnose ice cream machine. T…"
click at [340, 207] on button "Save" at bounding box center [332, 209] width 232 height 16
type textarea "x"
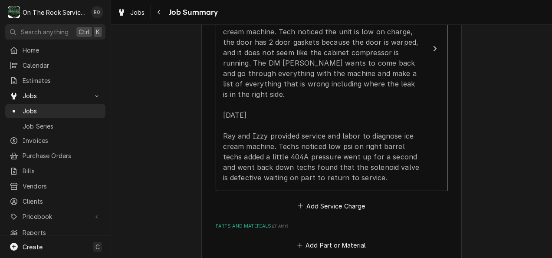
scroll to position [339, 0]
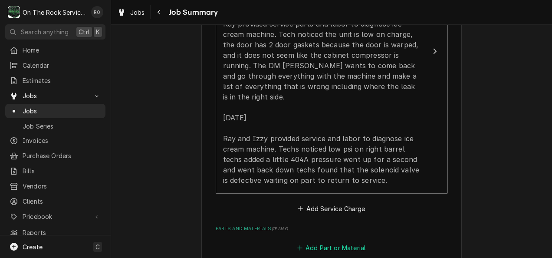
click at [362, 242] on button "Add Part or Material" at bounding box center [331, 248] width 72 height 12
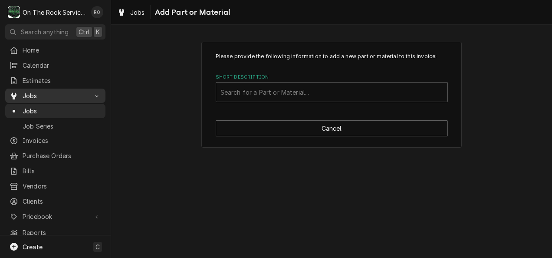
click at [31, 91] on span "Jobs" at bounding box center [56, 95] width 66 height 9
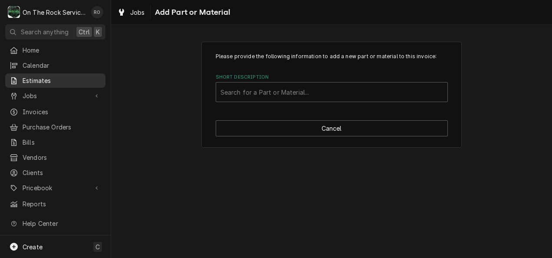
click at [41, 76] on span "Estimates" at bounding box center [62, 80] width 79 height 9
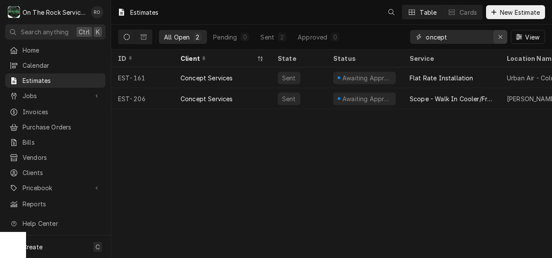
click at [505, 32] on button "Erase input" at bounding box center [500, 37] width 14 height 14
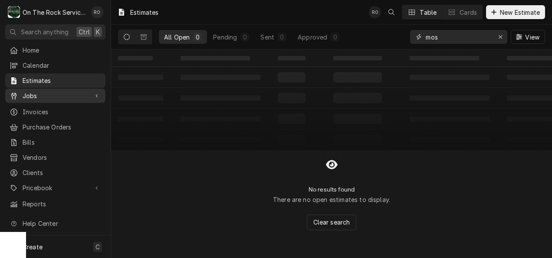
type input "mos"
click at [38, 92] on span "Jobs" at bounding box center [56, 95] width 66 height 9
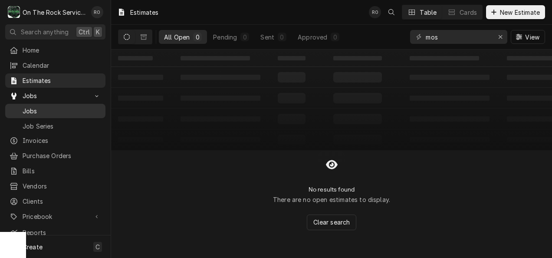
click at [66, 111] on span "Jobs" at bounding box center [62, 110] width 79 height 9
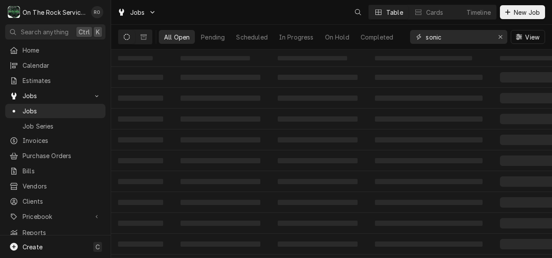
click at [464, 40] on input "sonic" at bounding box center [458, 37] width 65 height 14
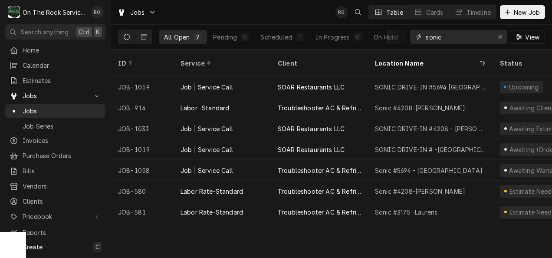
click at [464, 40] on input "sonic" at bounding box center [458, 37] width 65 height 14
click at [464, 40] on input "mo" at bounding box center [458, 37] width 65 height 14
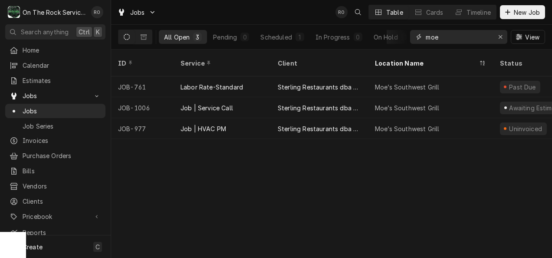
type input "moe"
click at [304, 16] on div "Jobs RO Table Cards Timeline New Job" at bounding box center [331, 12] width 441 height 24
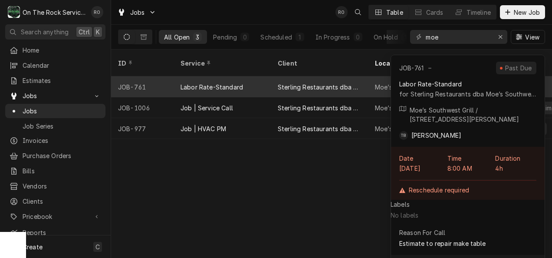
click at [320, 82] on div "Sterling Restaurants dba Moe’s Southwest Grill" at bounding box center [319, 86] width 83 height 9
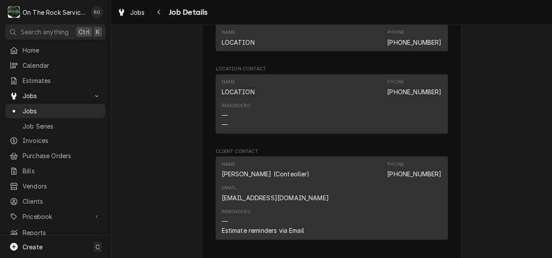
scroll to position [876, 0]
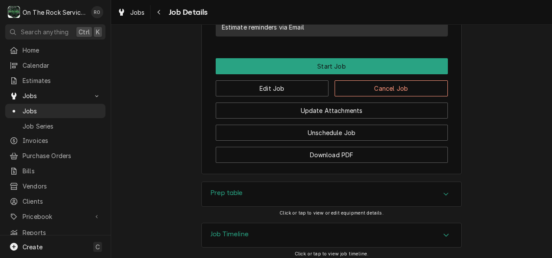
click at [348, 223] on div "Job Timeline" at bounding box center [331, 235] width 259 height 24
click at [348, 223] on div "Job Timeline" at bounding box center [331, 235] width 259 height 25
click at [348, 223] on div "Job Timeline" at bounding box center [331, 235] width 259 height 24
click at [348, 223] on div "Job Timeline" at bounding box center [331, 235] width 259 height 25
click at [348, 223] on div "Job Timeline" at bounding box center [331, 235] width 259 height 24
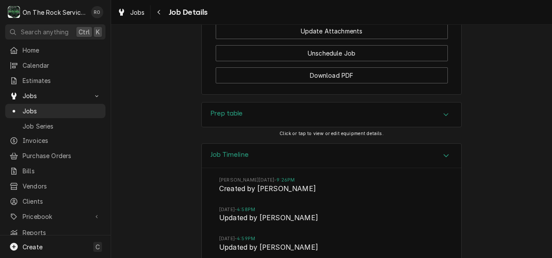
scroll to position [976, 0]
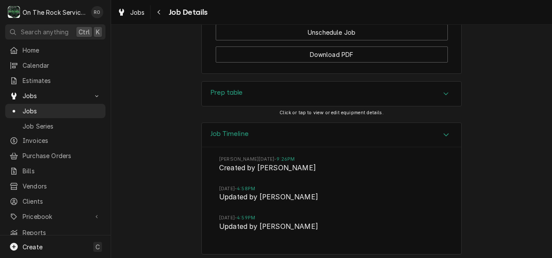
click at [443, 131] on icon "Accordion Header" at bounding box center [446, 134] width 6 height 7
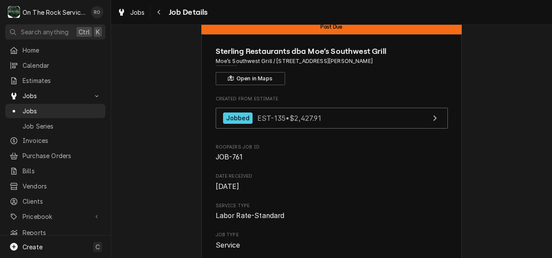
scroll to position [21, 0]
click at [371, 105] on div "Created From Estimate Jobbed EST-135 • $2,427.91" at bounding box center [332, 114] width 232 height 37
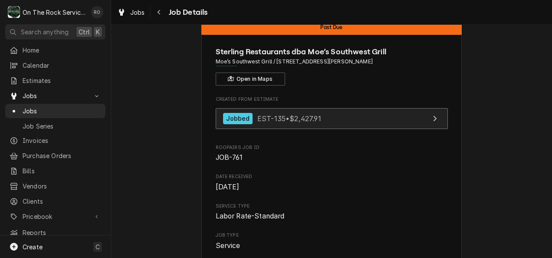
click at [372, 108] on link "Jobbed EST-135 • $2,427.91" at bounding box center [332, 118] width 232 height 21
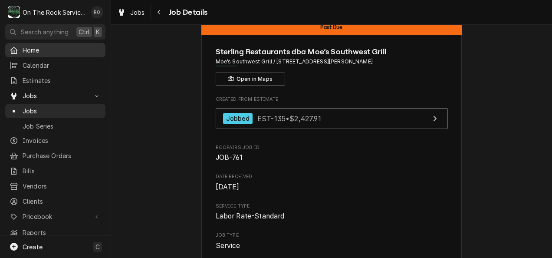
click at [53, 50] on span "Home" at bounding box center [62, 50] width 79 height 9
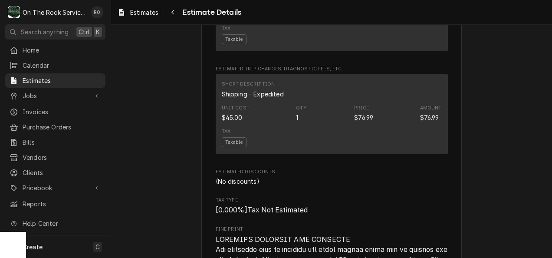
scroll to position [1531, 0]
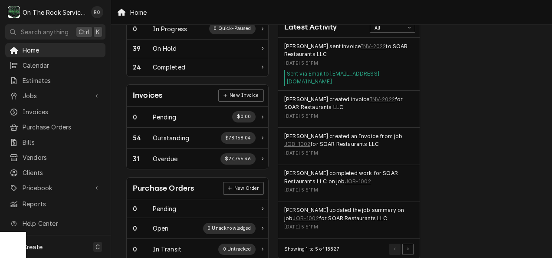
scroll to position [194, 0]
